Goal: Transaction & Acquisition: Book appointment/travel/reservation

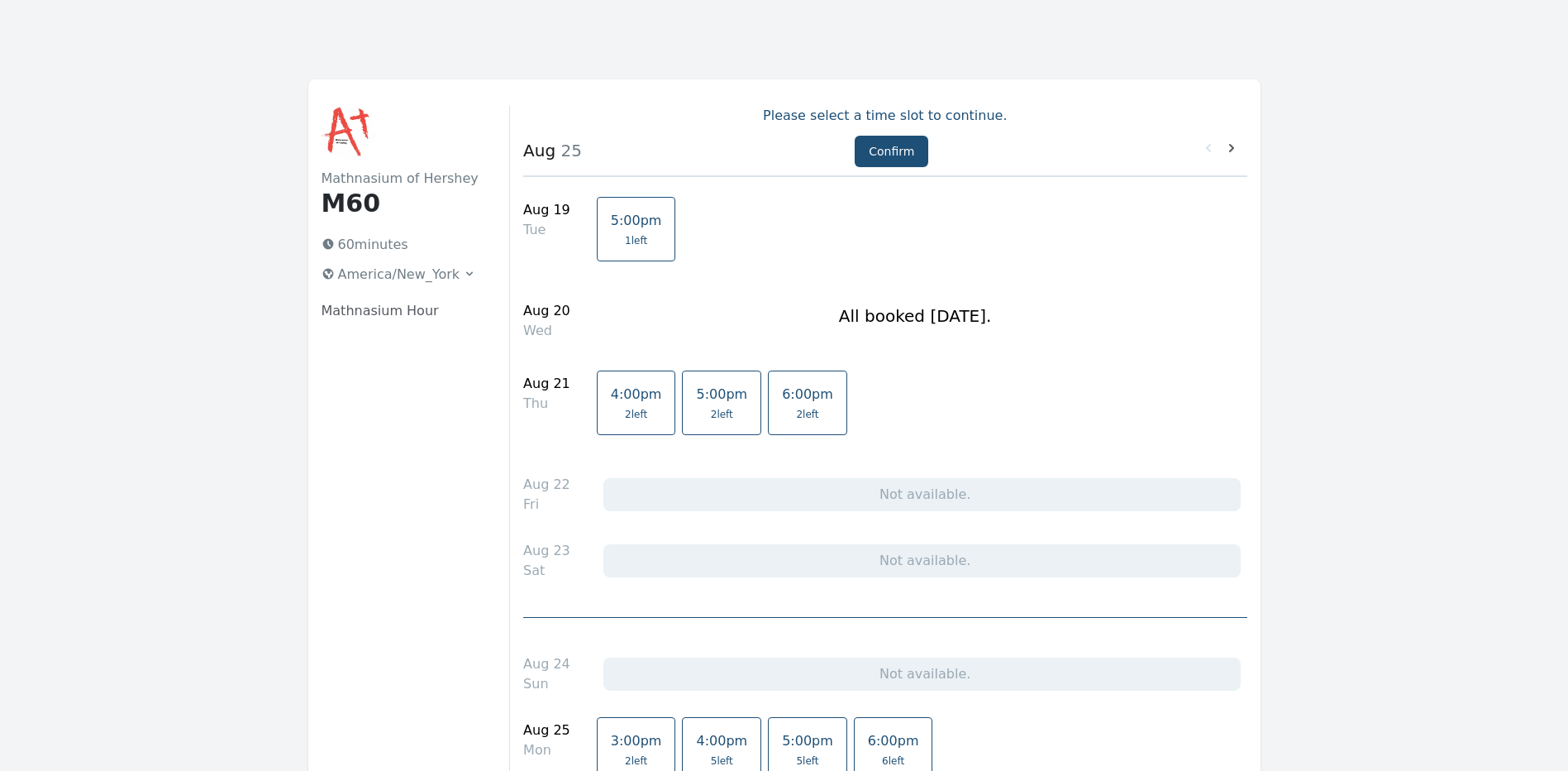
click at [612, 229] on link "5:00pm 1 left" at bounding box center [636, 229] width 79 height 64
click at [880, 152] on button "Confirm" at bounding box center [891, 151] width 73 height 32
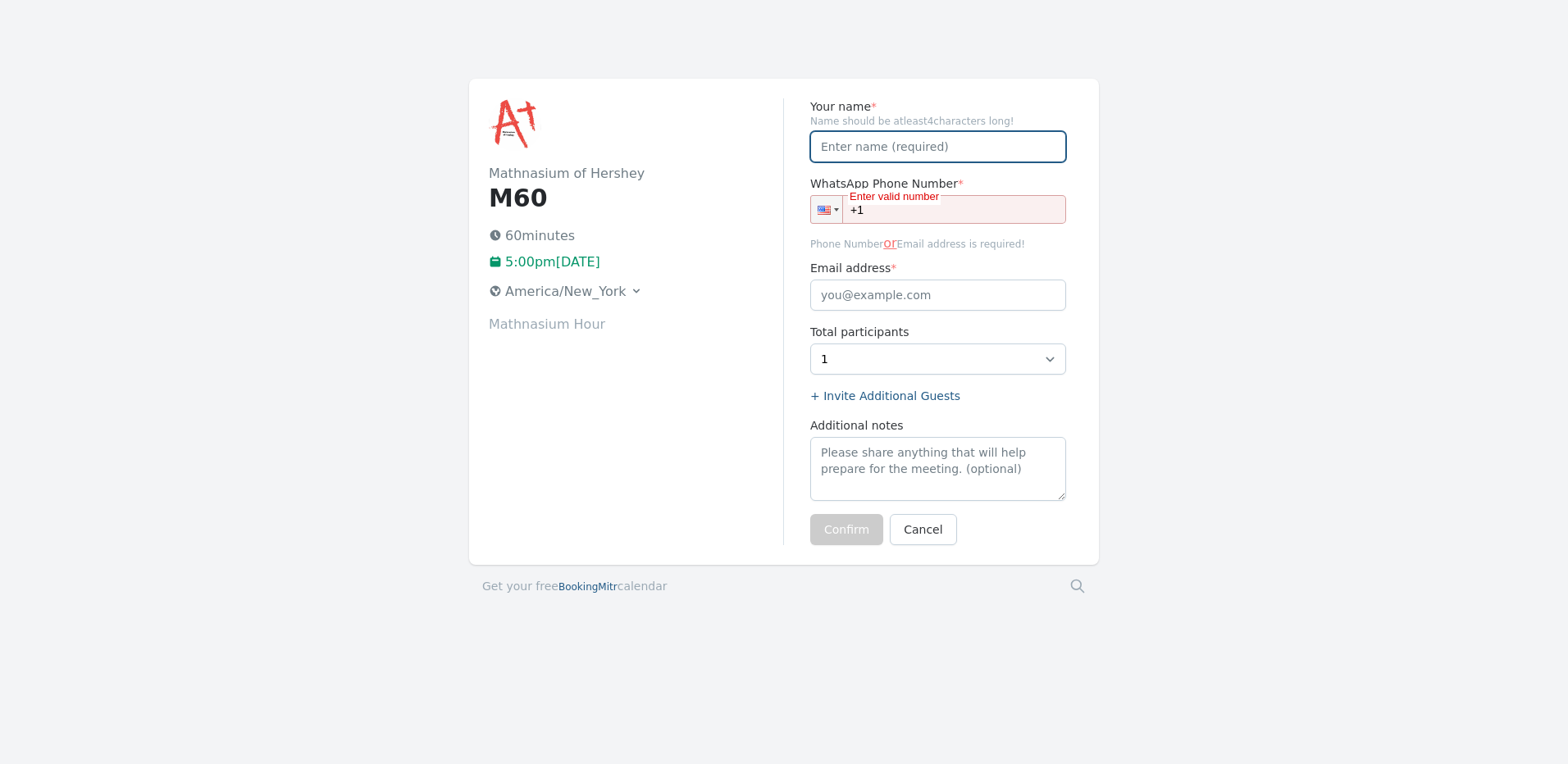
click at [946, 147] on input "Your name *" at bounding box center [938, 147] width 256 height 31
type input "Riya"
click at [740, 288] on div "America/New_York" at bounding box center [632, 293] width 287 height 29
drag, startPoint x: 961, startPoint y: 201, endPoint x: 961, endPoint y: 210, distance: 9.0
click at [961, 201] on input "+1" at bounding box center [938, 209] width 256 height 28
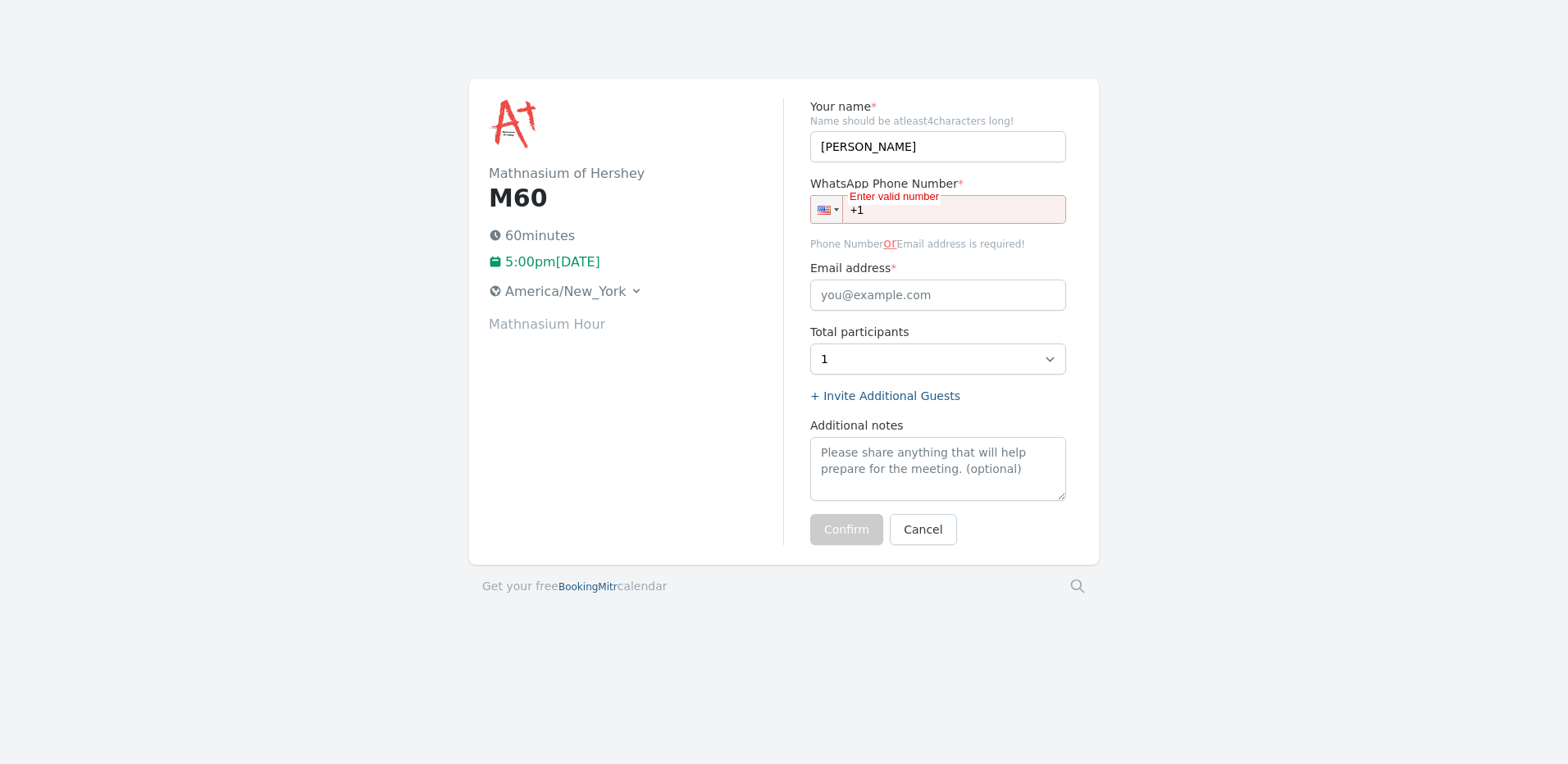
type input "+1 (917) 294-8838"
click at [855, 530] on button "Confirm" at bounding box center [847, 530] width 73 height 31
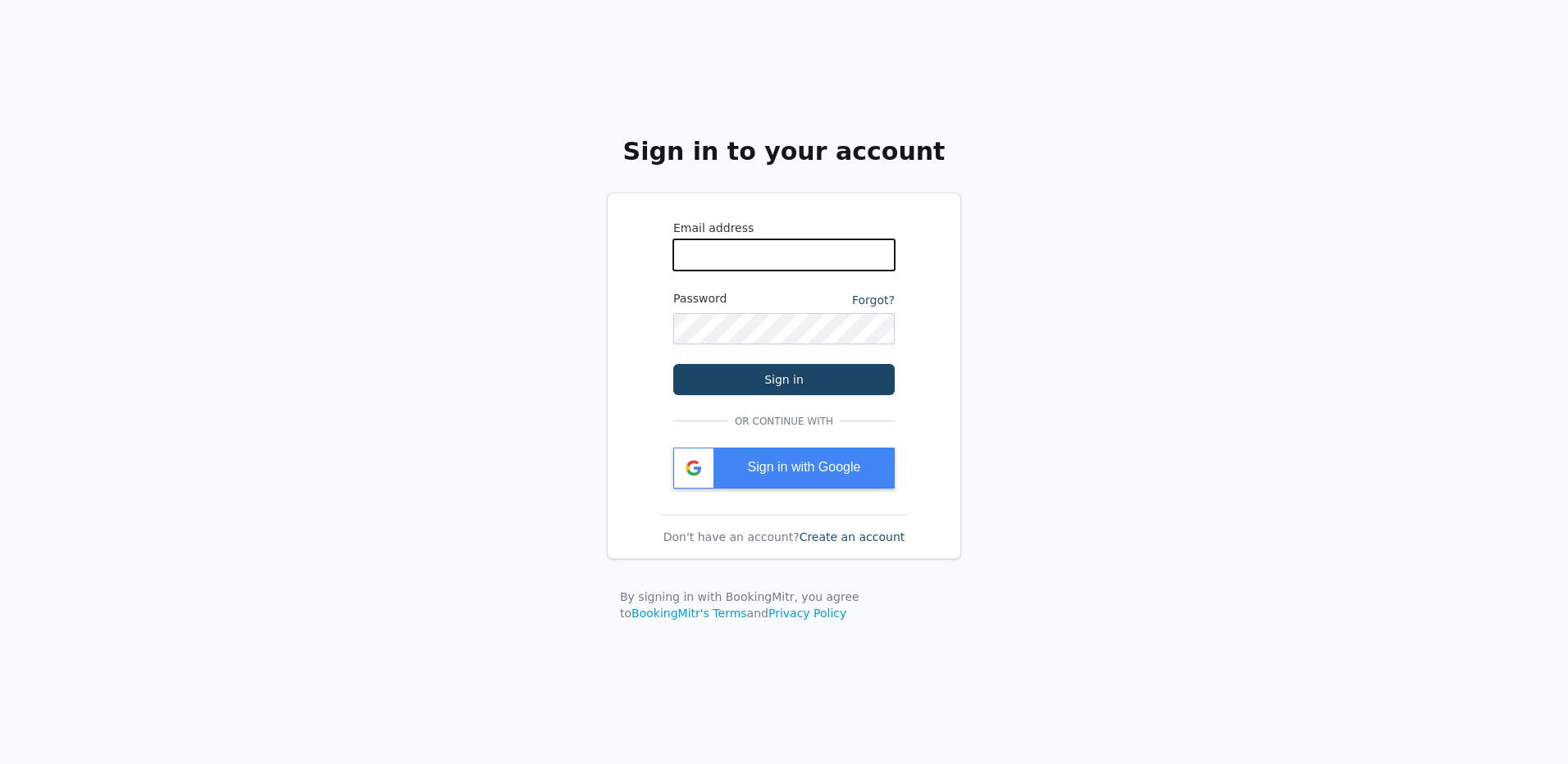
type input "[EMAIL_ADDRESS][DOMAIN_NAME]"
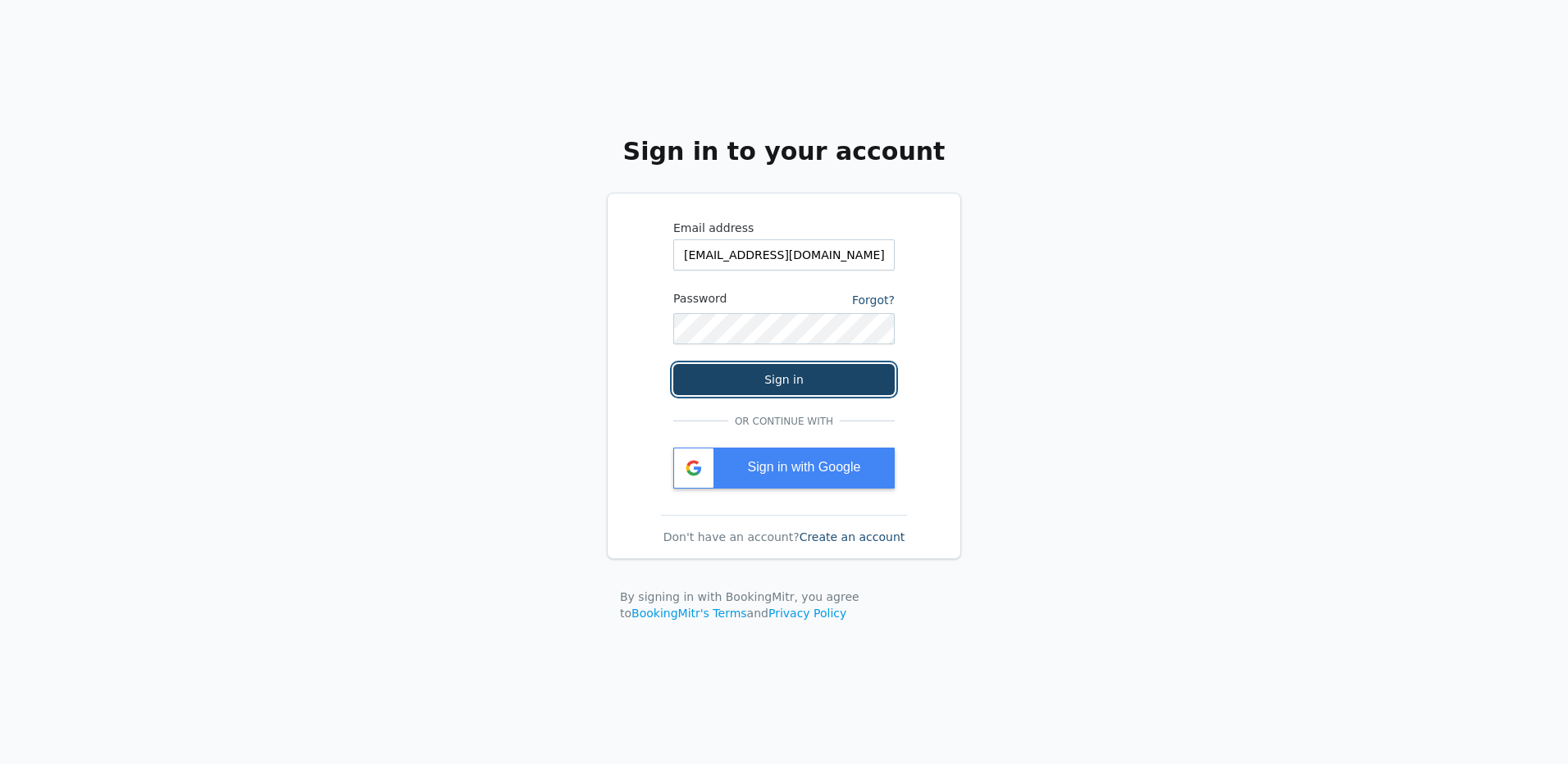
click at [789, 379] on button "Sign in" at bounding box center [784, 380] width 222 height 31
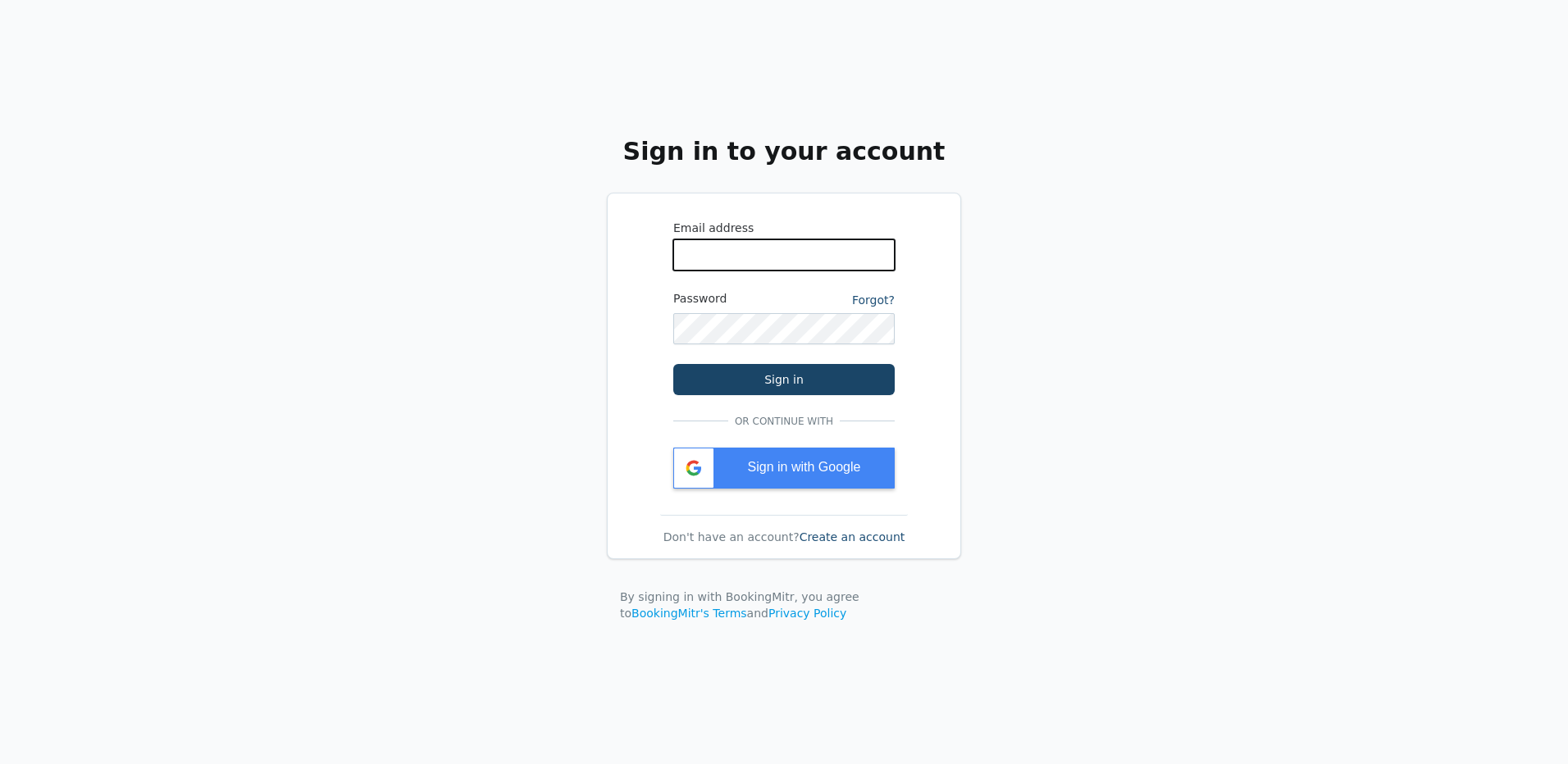
type input "[EMAIL_ADDRESS][DOMAIN_NAME]"
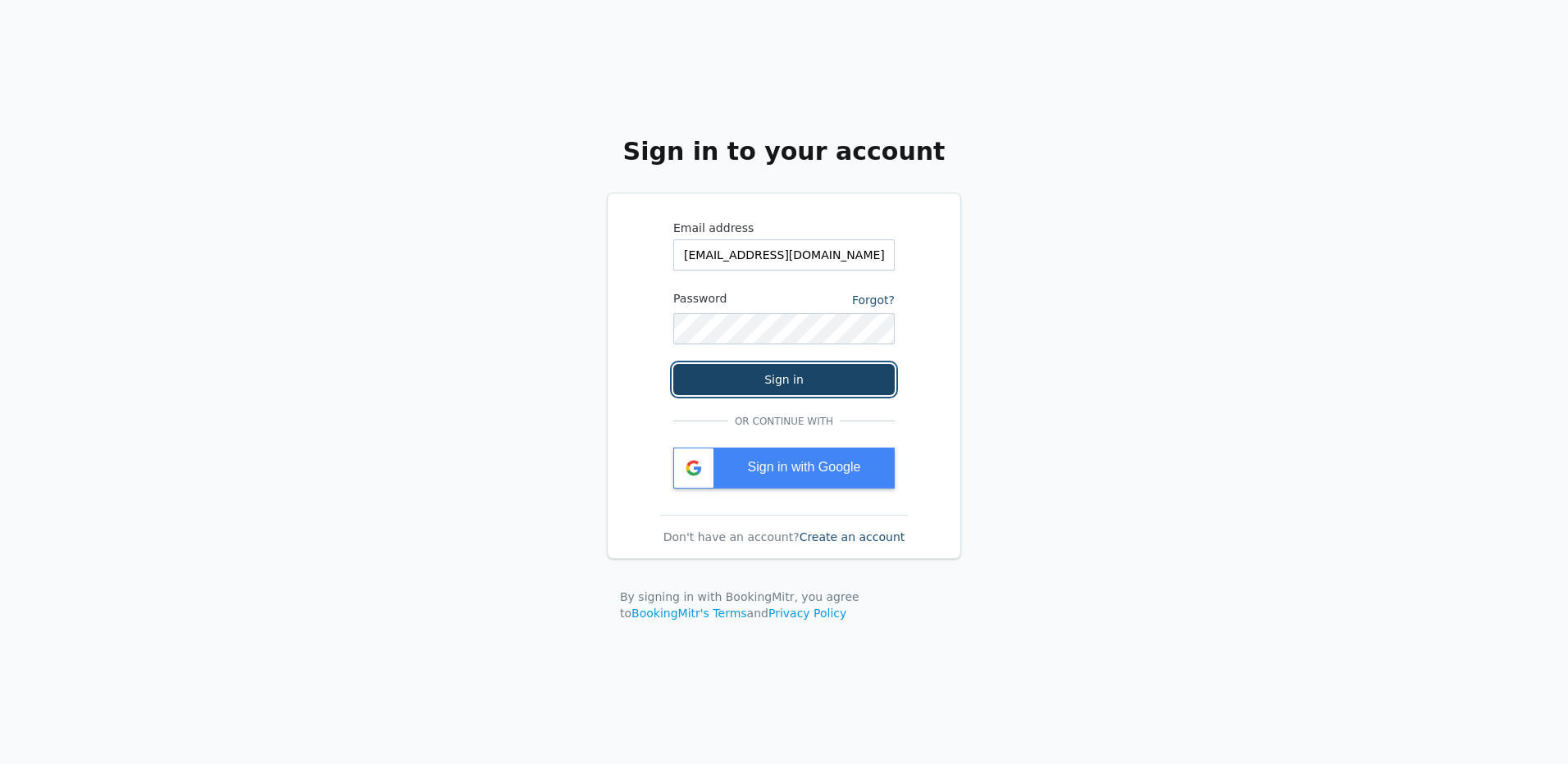
click at [791, 378] on button "Sign in" at bounding box center [784, 380] width 222 height 31
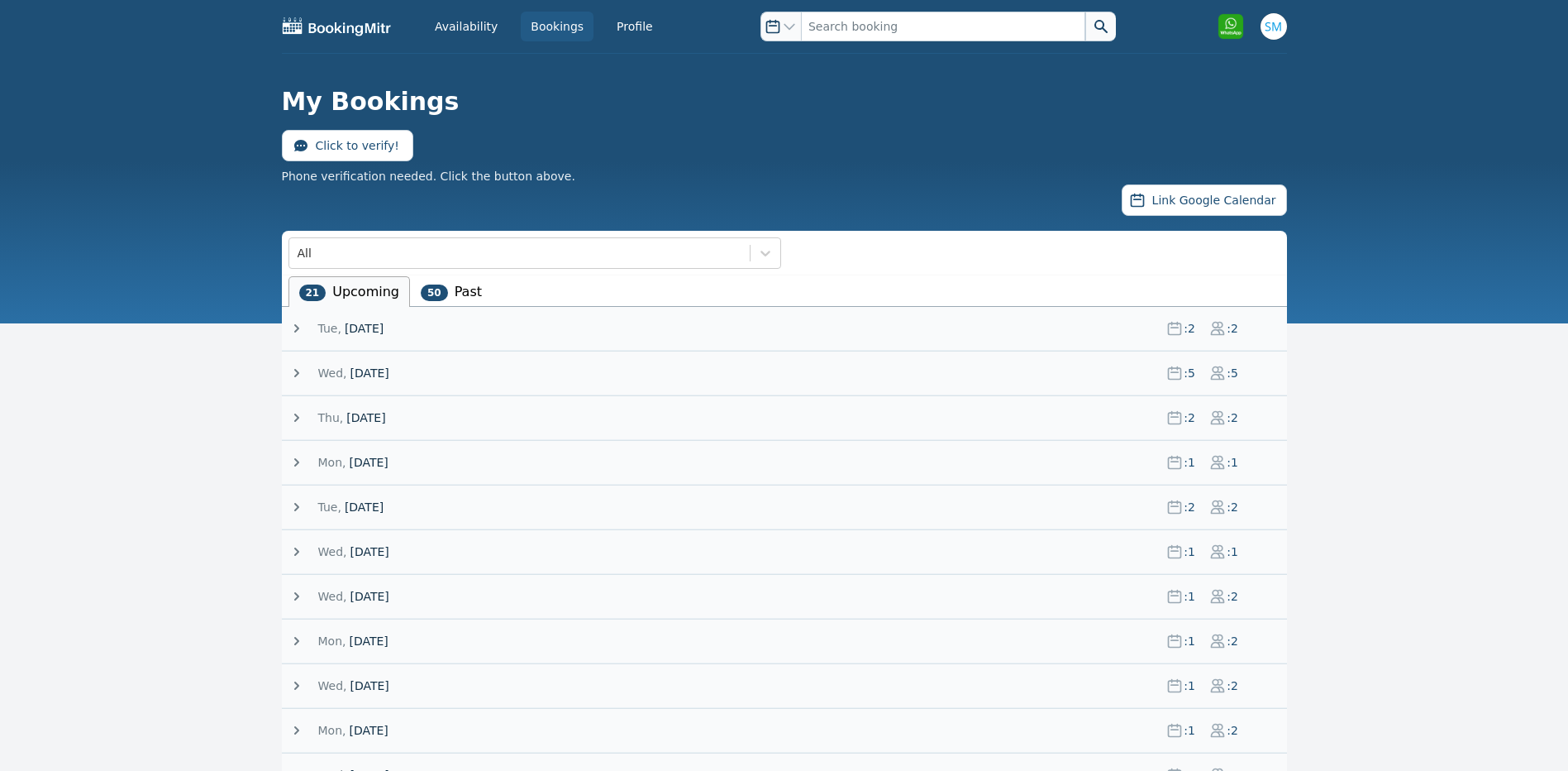
click at [295, 329] on icon at bounding box center [297, 328] width 17 height 17
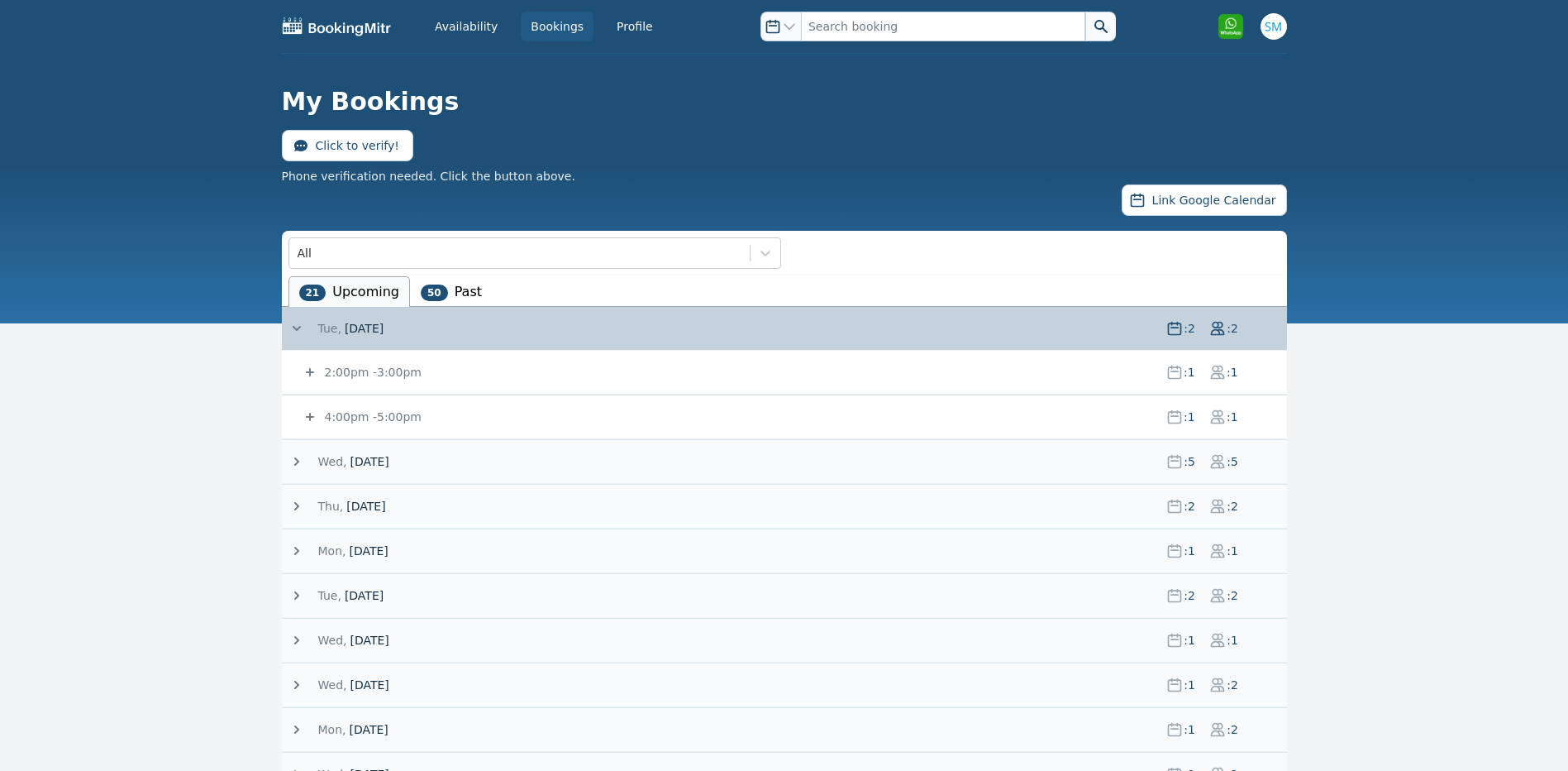
click at [311, 373] on icon at bounding box center [310, 372] width 8 height 8
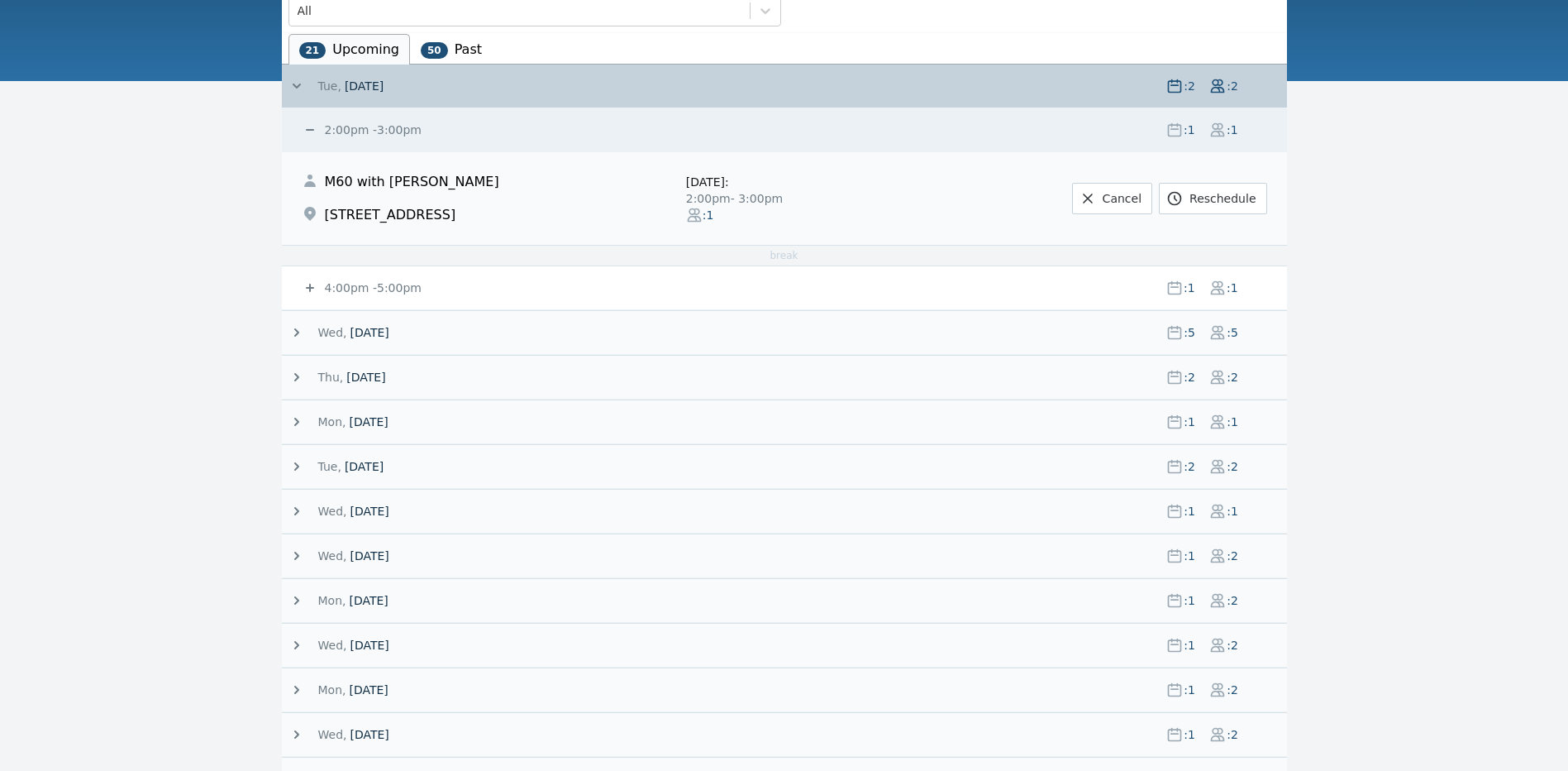
scroll to position [248, 0]
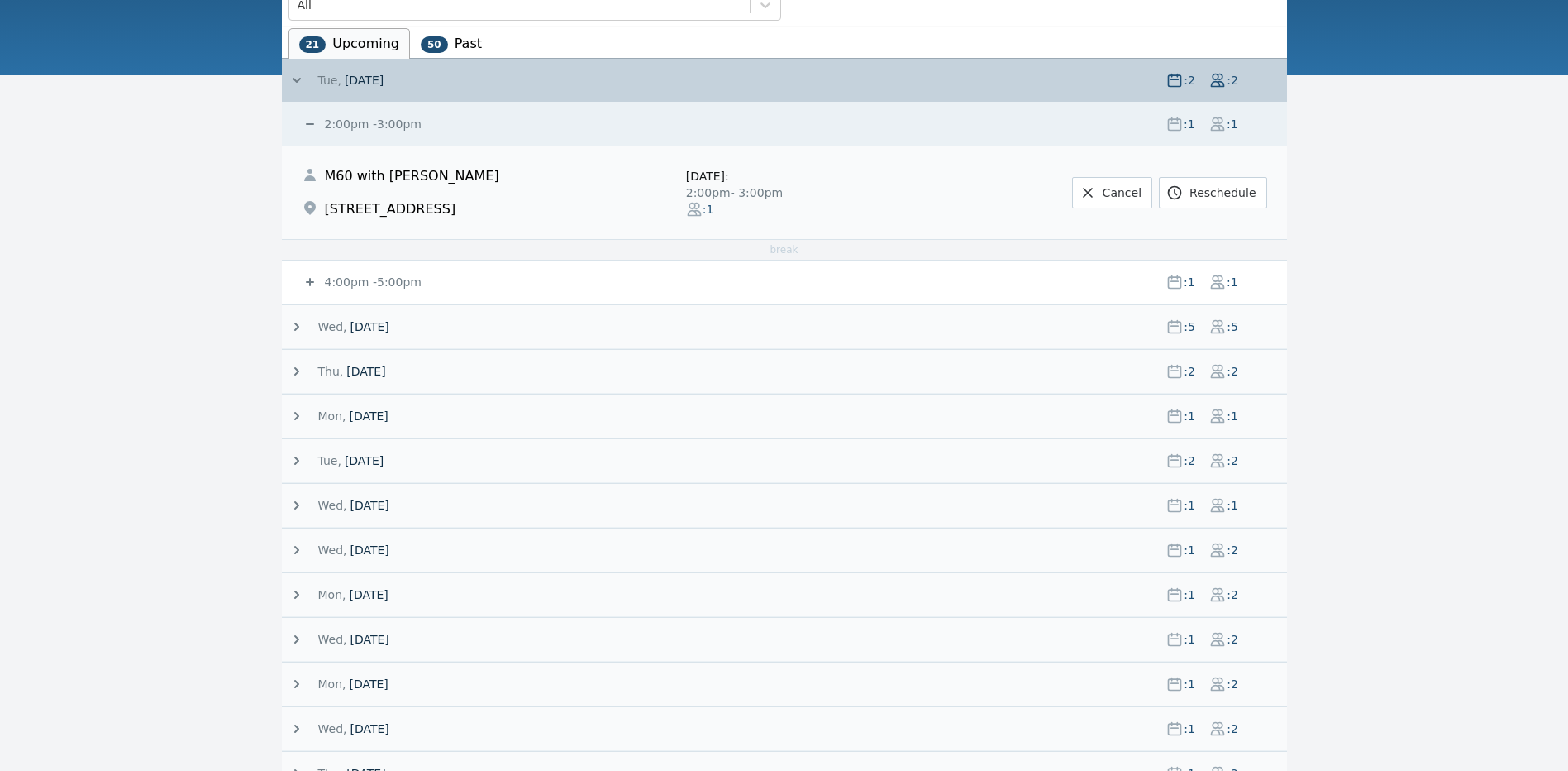
click at [310, 281] on icon at bounding box center [310, 282] width 8 height 8
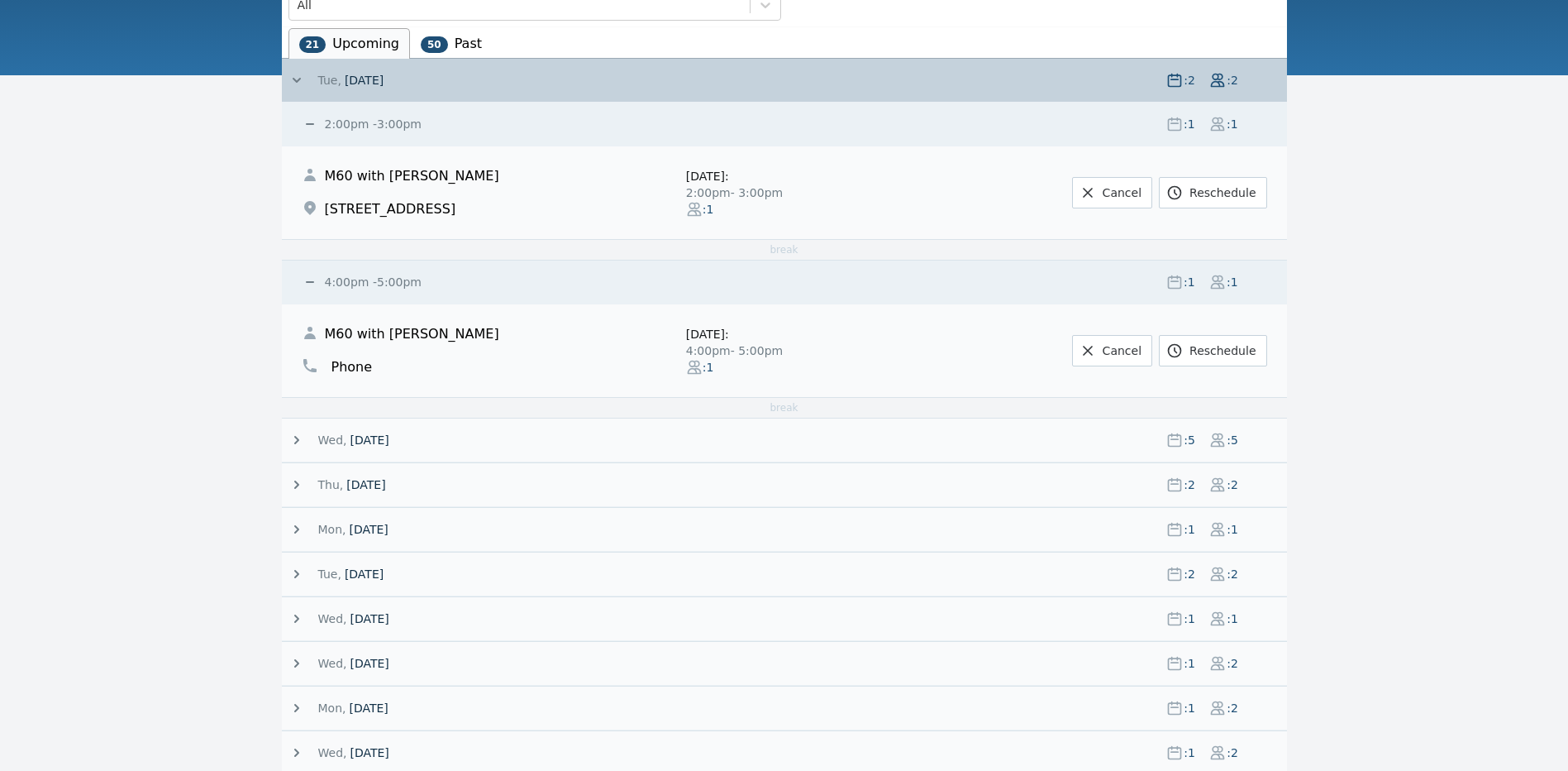
click at [310, 281] on icon at bounding box center [310, 282] width 8 height 2
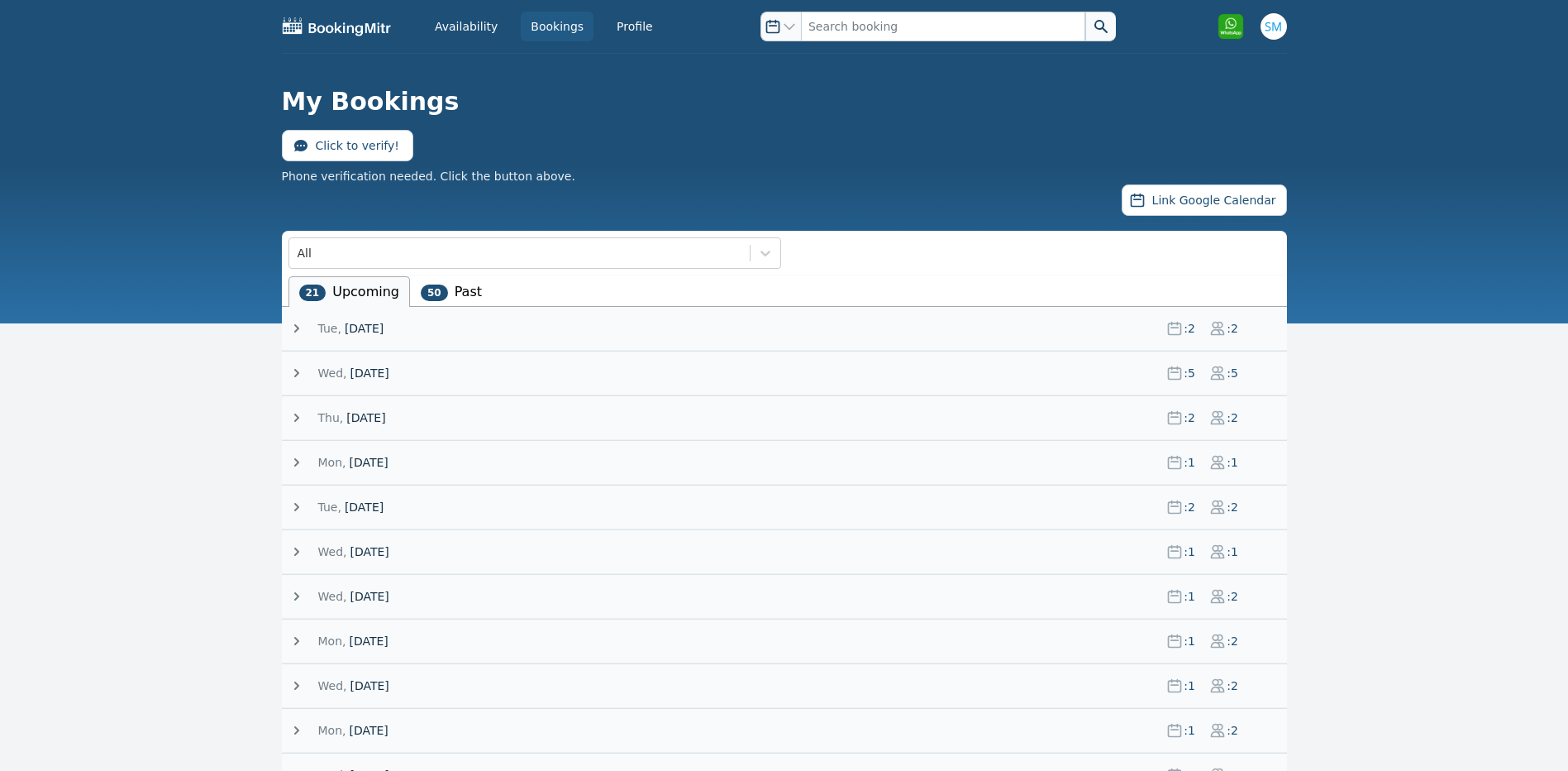
click at [296, 328] on icon at bounding box center [297, 328] width 17 height 17
click at [300, 331] on icon at bounding box center [297, 328] width 17 height 17
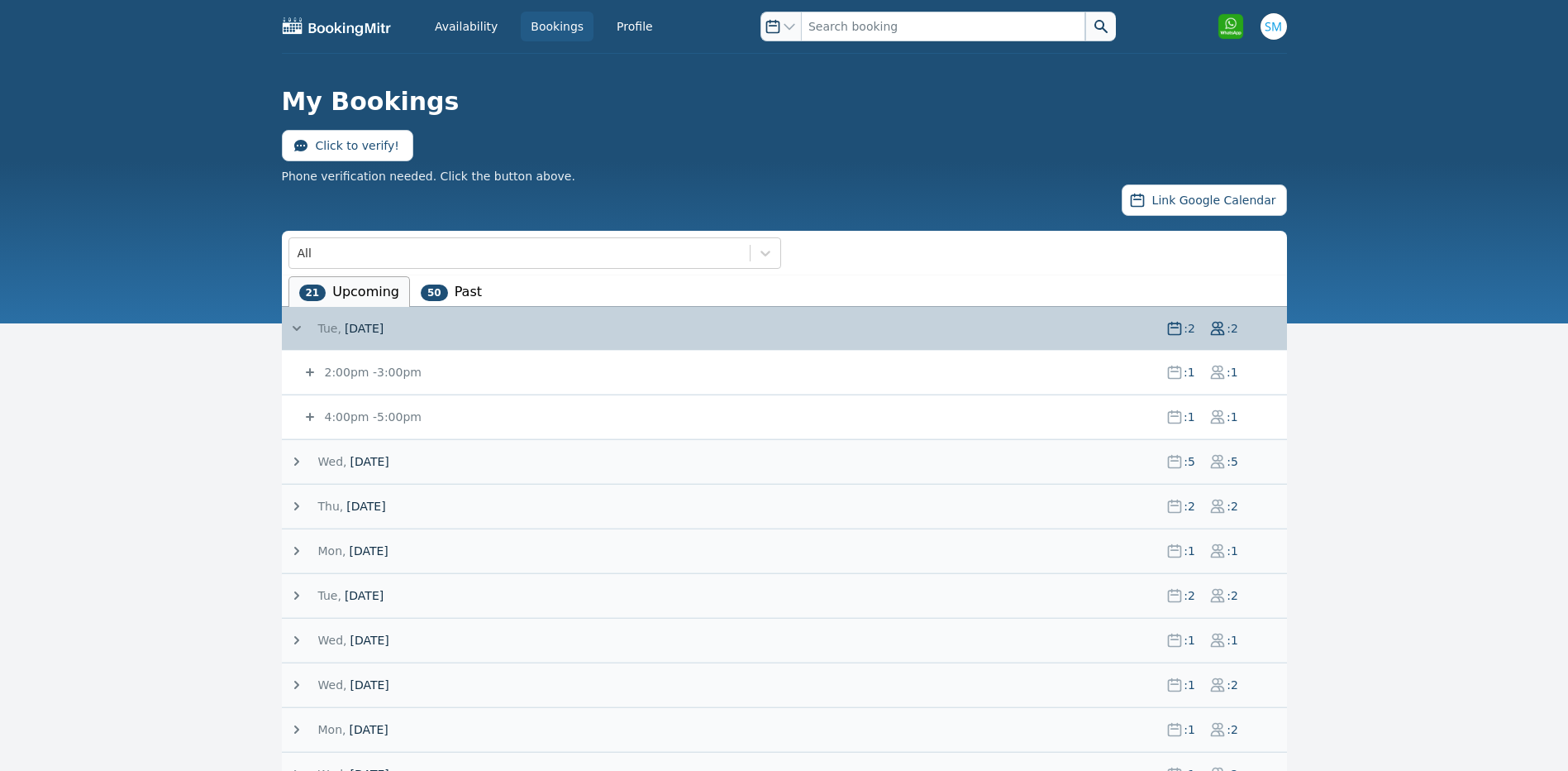
click at [303, 417] on icon at bounding box center [310, 417] width 17 height 17
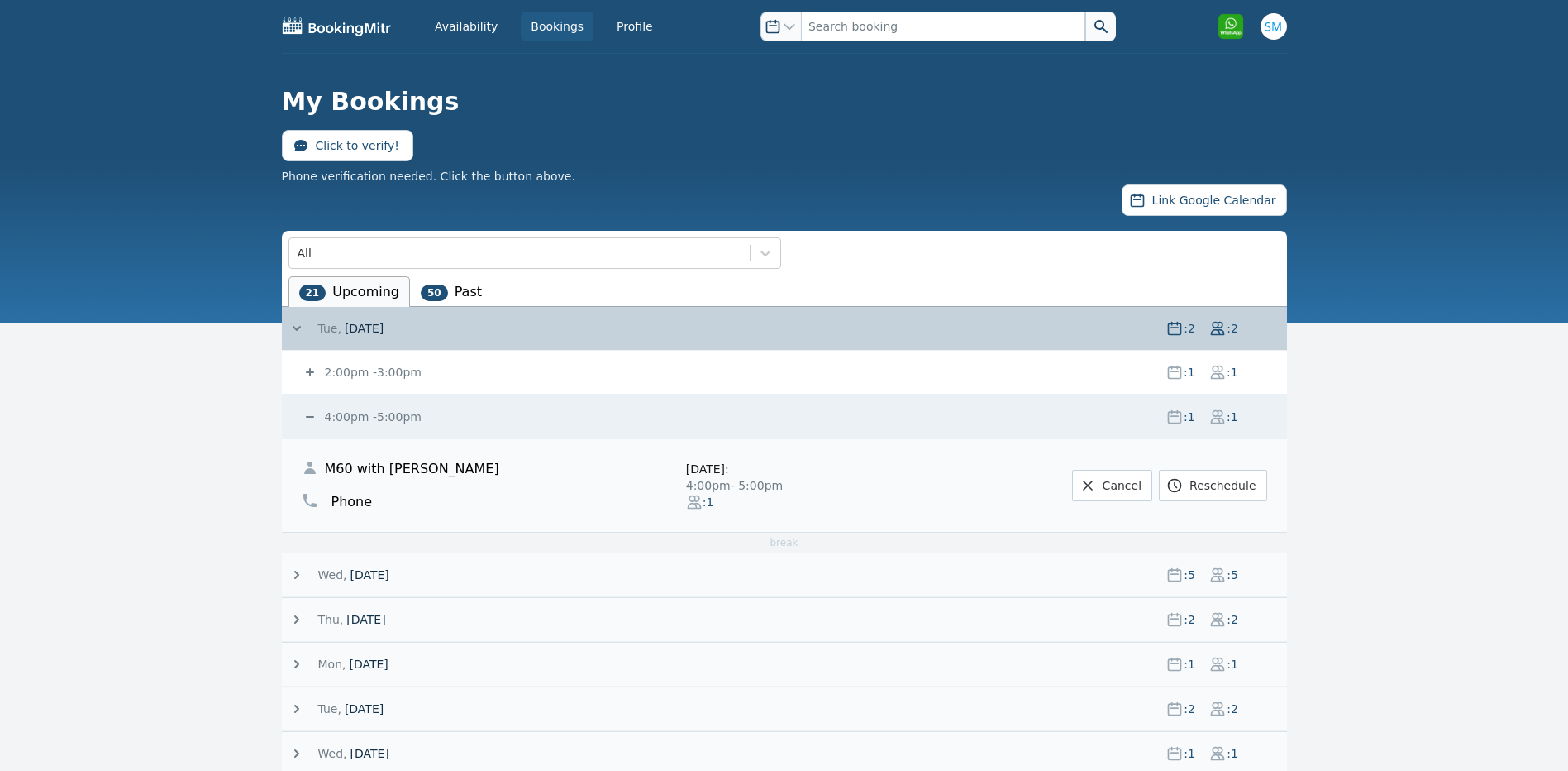
click at [305, 420] on icon at bounding box center [310, 417] width 17 height 17
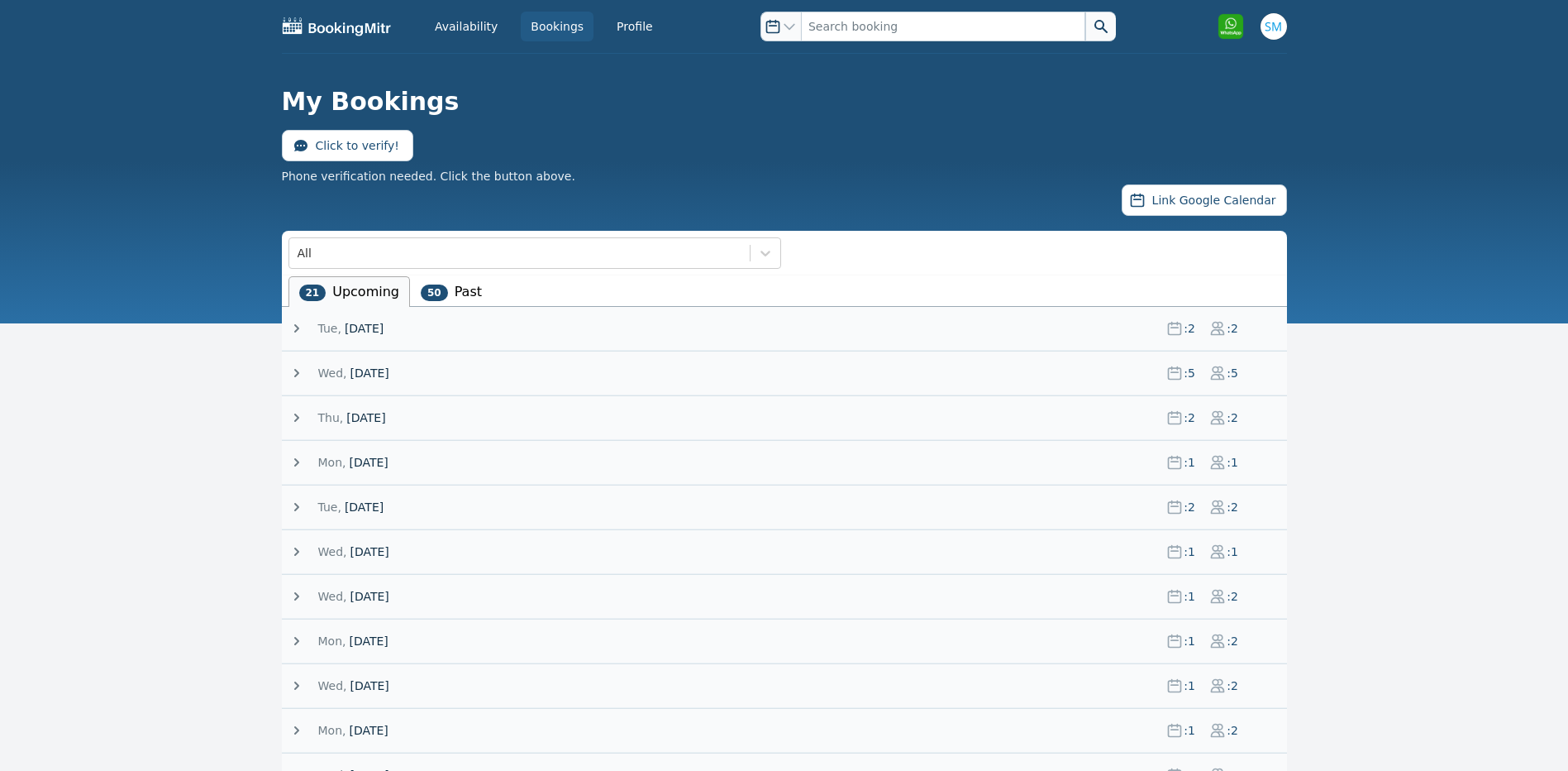
click at [294, 330] on icon at bounding box center [297, 328] width 17 height 17
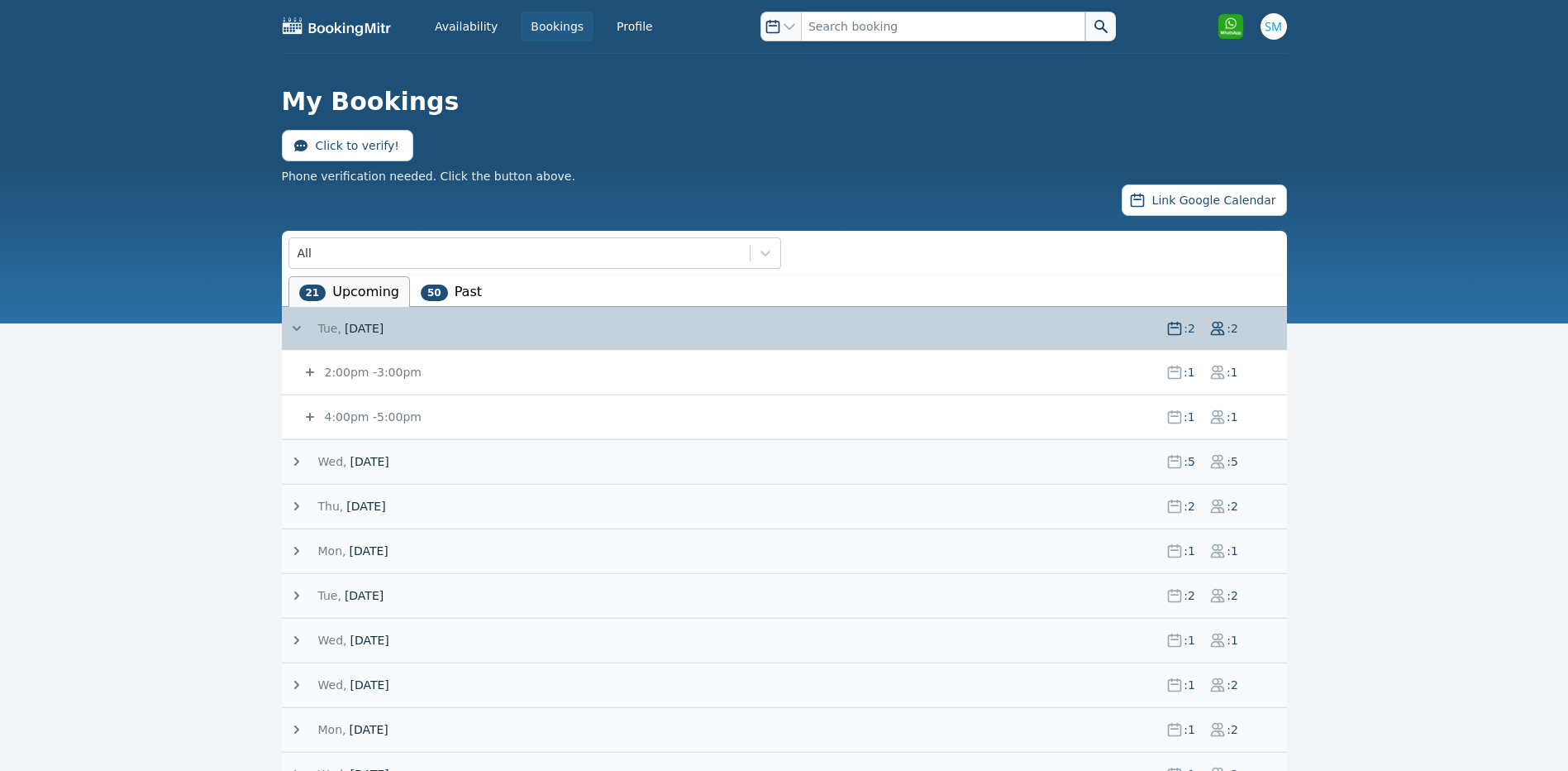
click at [311, 375] on icon at bounding box center [310, 372] width 17 height 17
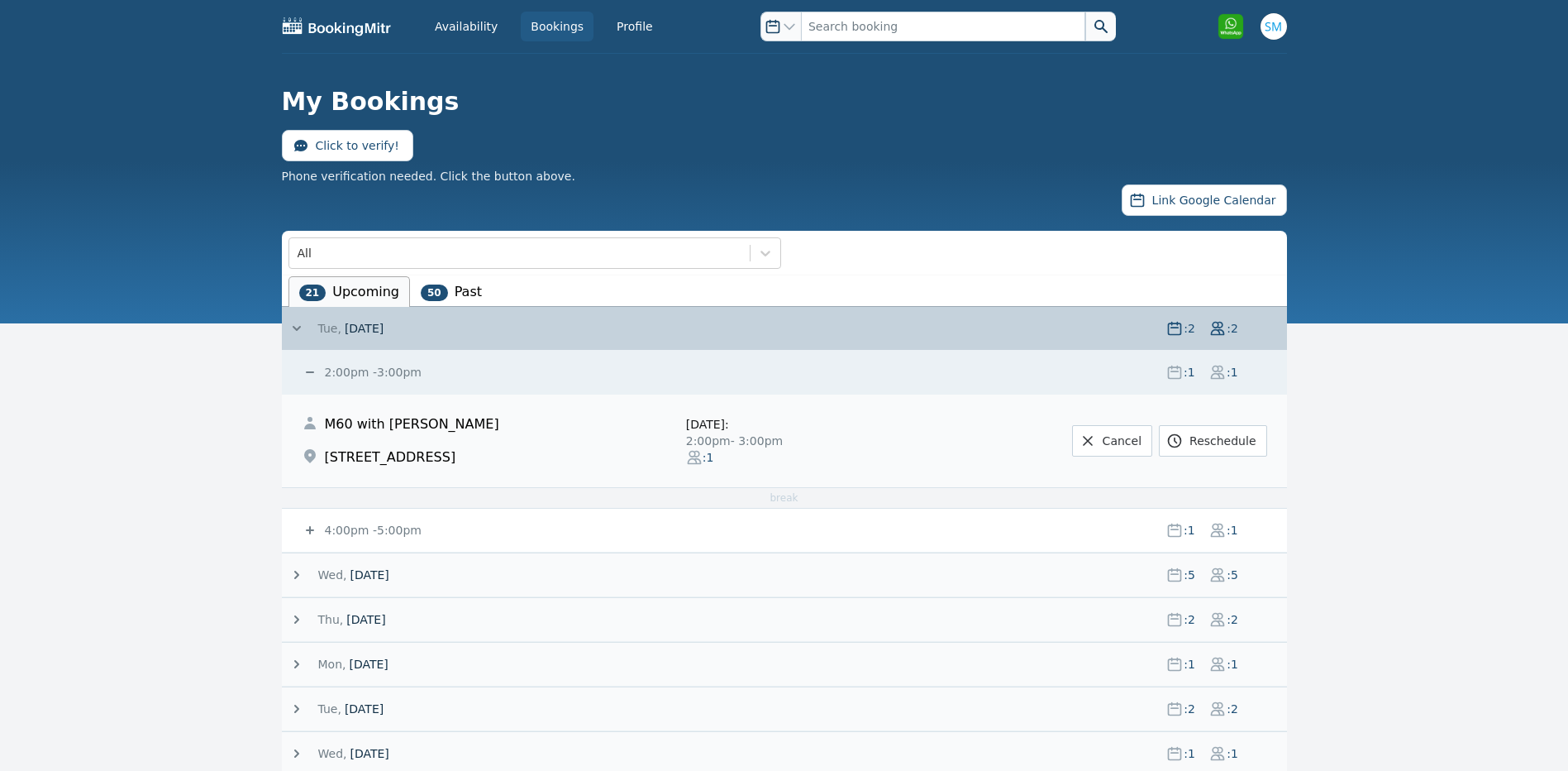
click at [312, 373] on icon at bounding box center [310, 372] width 8 height 2
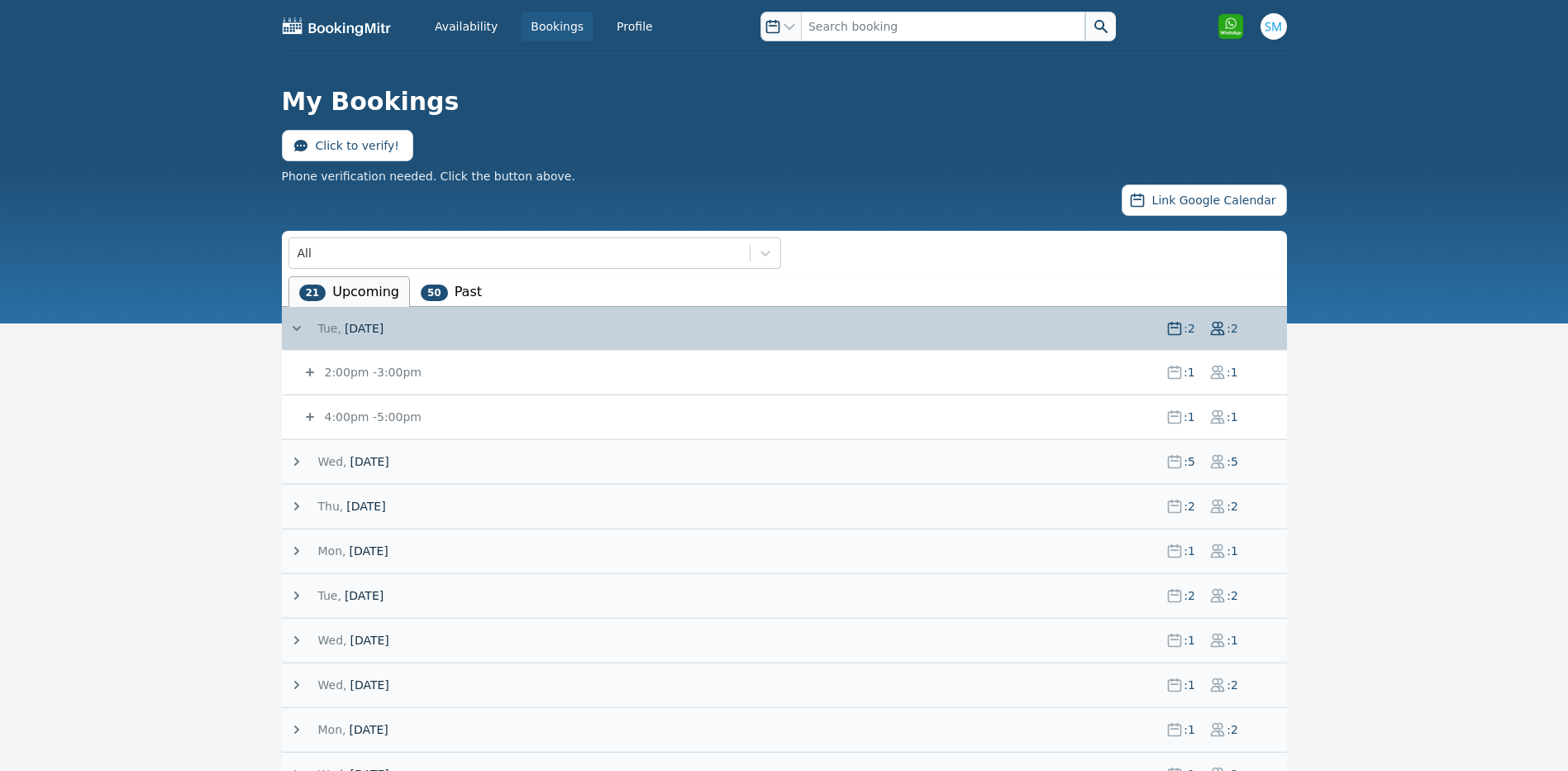
click at [308, 416] on icon at bounding box center [310, 417] width 17 height 17
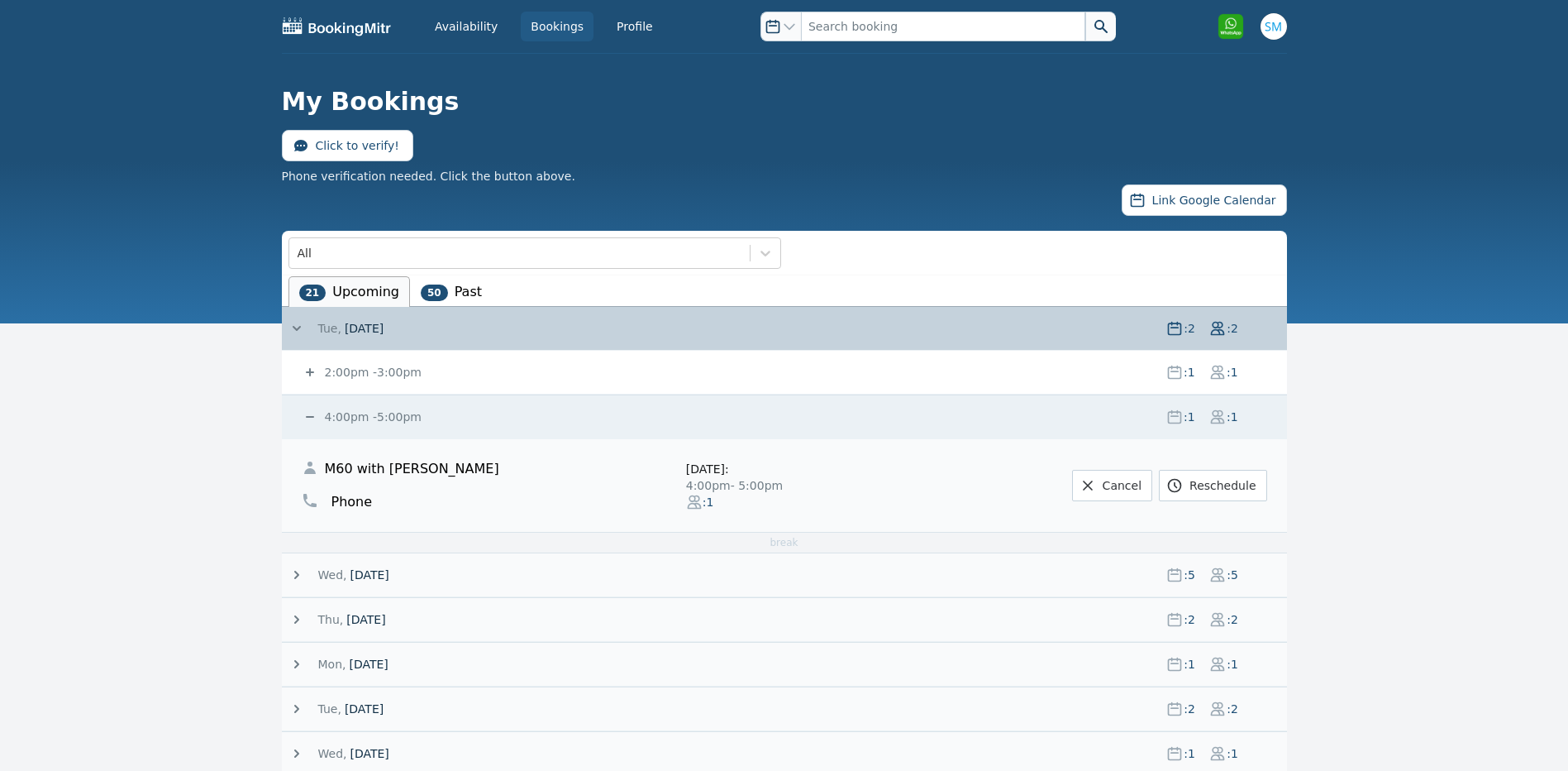
click at [308, 416] on icon at bounding box center [310, 417] width 17 height 17
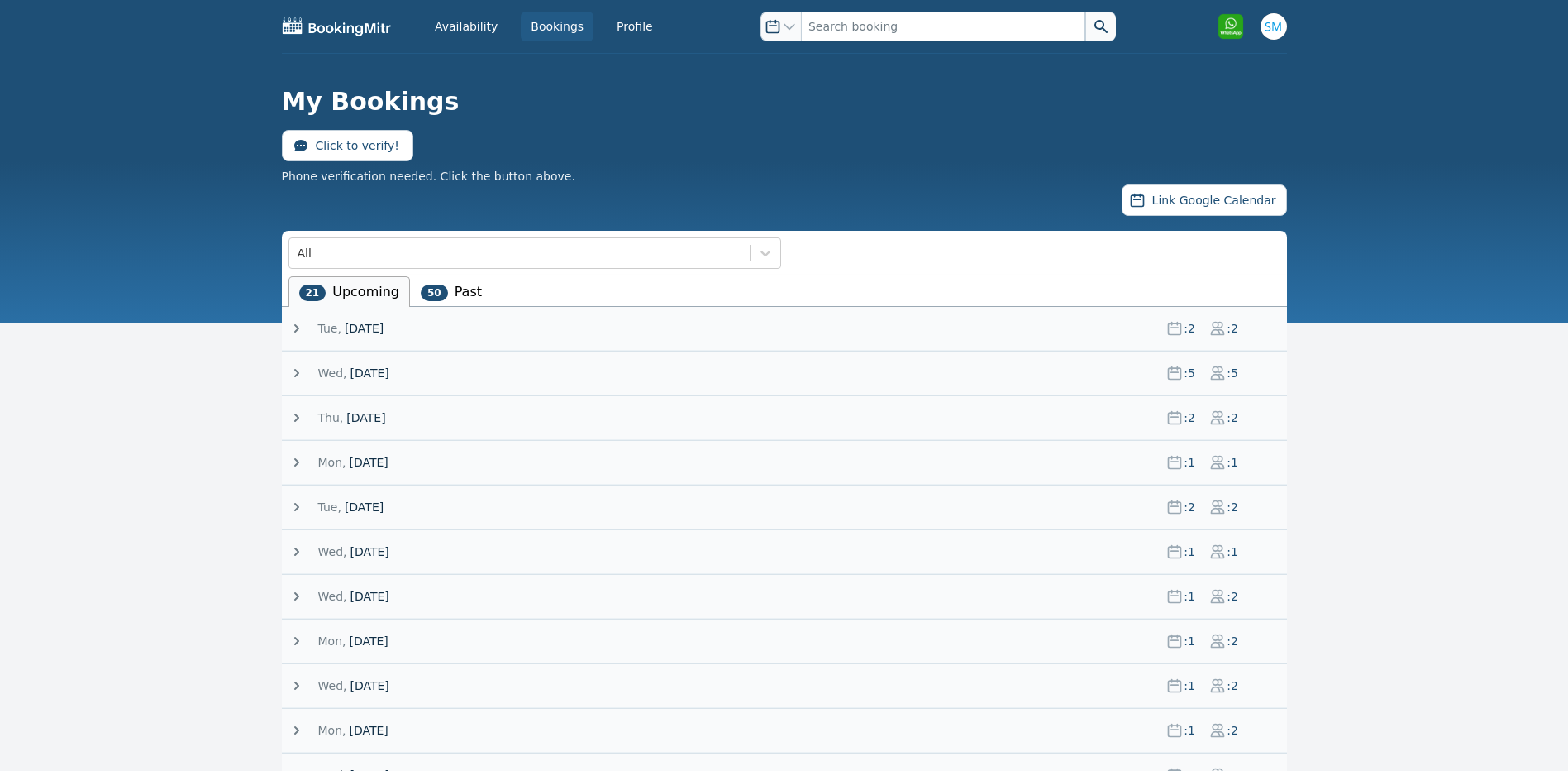
click at [295, 335] on icon at bounding box center [297, 328] width 17 height 17
